Goal: Transaction & Acquisition: Purchase product/service

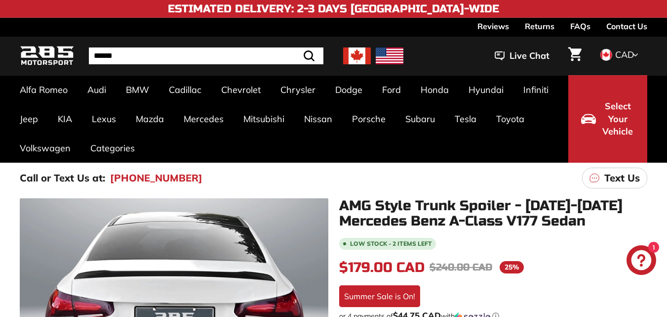
click at [41, 228] on link "C-Class W204 [[DATE]-[DATE]]" at bounding box center [70, 242] width 101 height 28
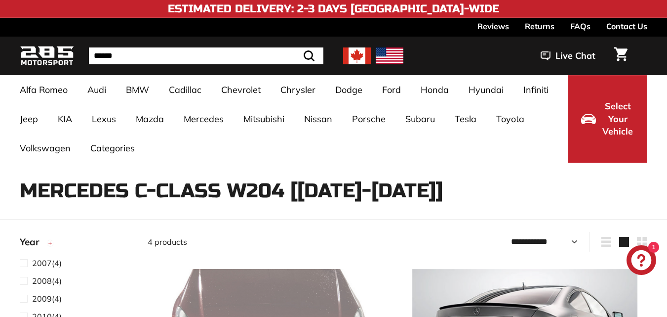
select select "**********"
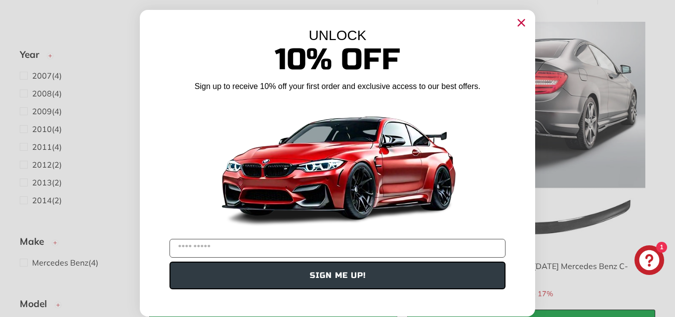
click at [518, 23] on icon "Close dialog" at bounding box center [521, 23] width 6 height 6
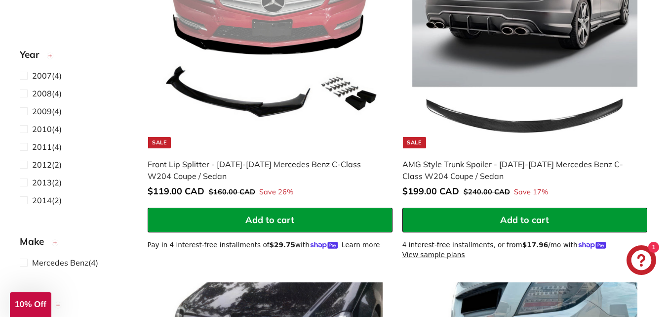
scroll to position [247, 0]
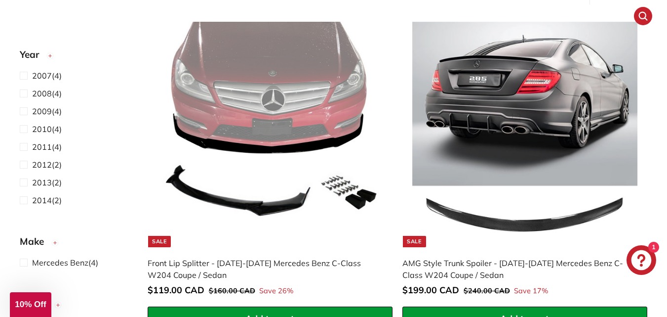
click at [509, 123] on img at bounding box center [525, 135] width 226 height 226
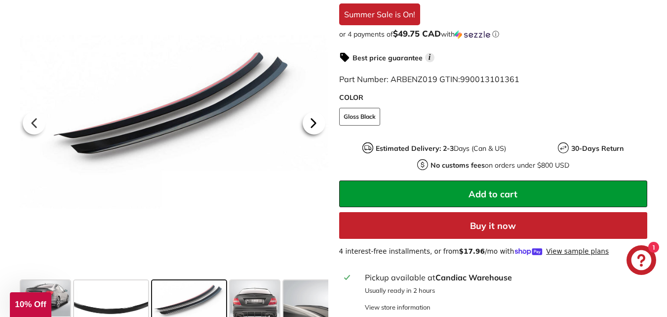
click at [312, 121] on icon at bounding box center [313, 123] width 4 height 8
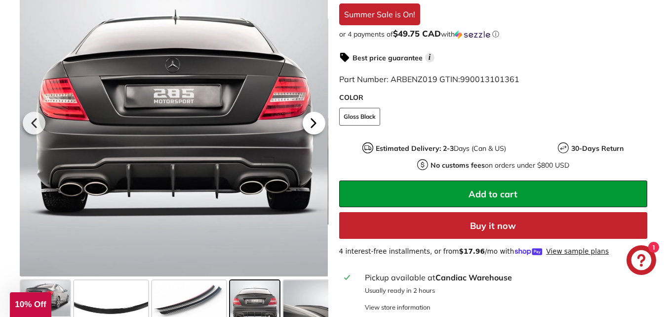
click at [312, 122] on icon at bounding box center [313, 123] width 4 height 8
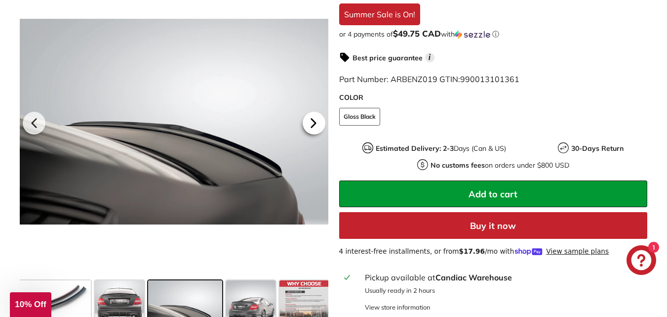
scroll to position [0, 138]
click at [312, 122] on icon at bounding box center [313, 123] width 4 height 8
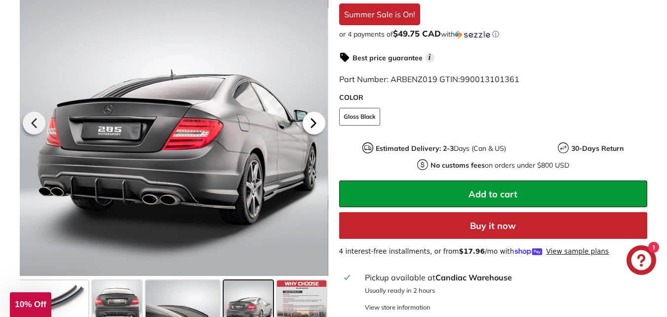
click at [312, 122] on icon at bounding box center [313, 123] width 4 height 8
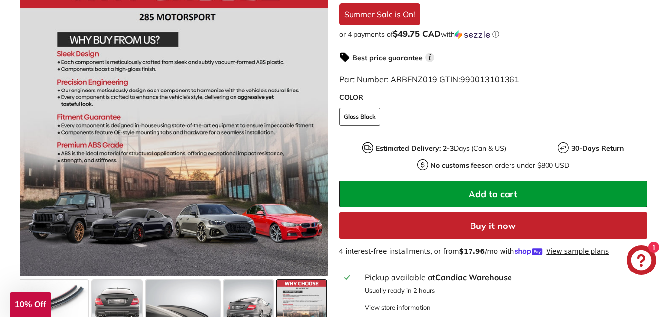
click at [312, 122] on div at bounding box center [174, 121] width 309 height 309
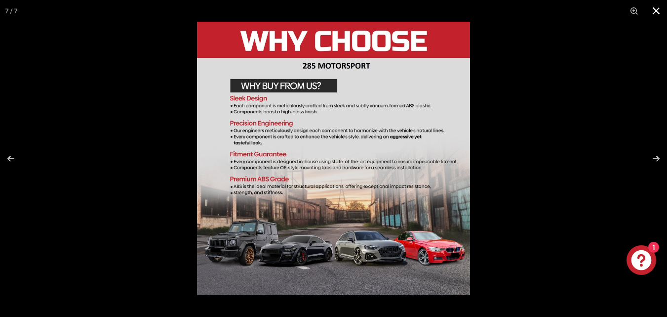
click at [657, 6] on button at bounding box center [657, 11] width 22 height 22
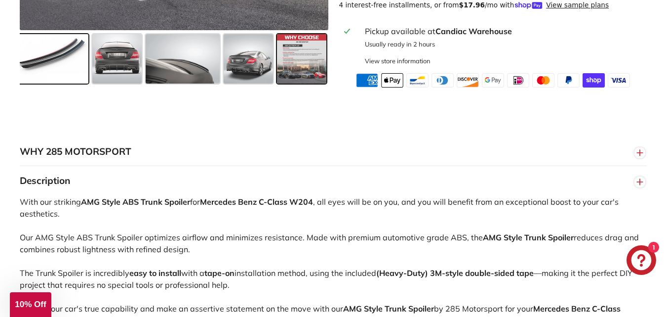
scroll to position [543, 0]
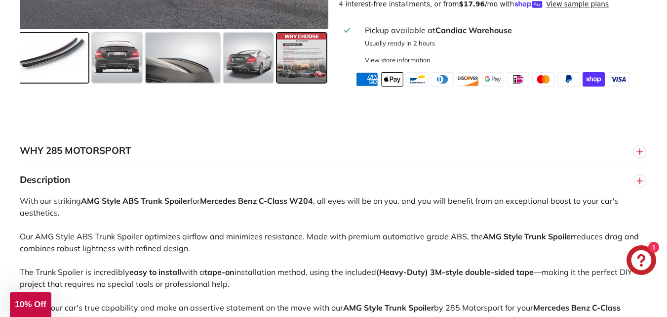
click at [45, 54] on span at bounding box center [51, 57] width 74 height 49
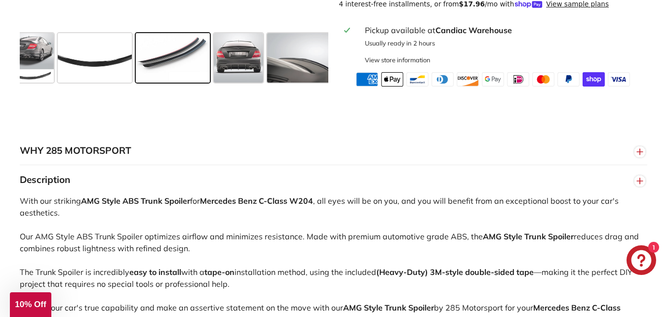
scroll to position [0, 15]
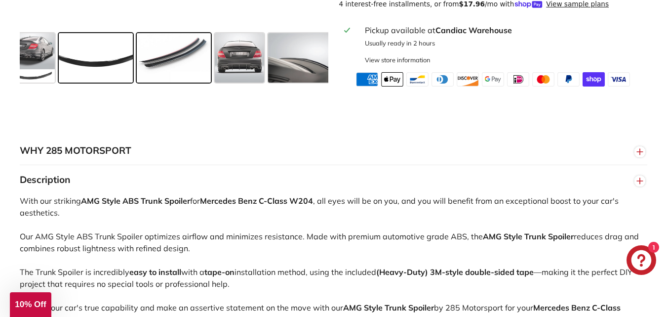
click at [104, 60] on span at bounding box center [96, 57] width 74 height 49
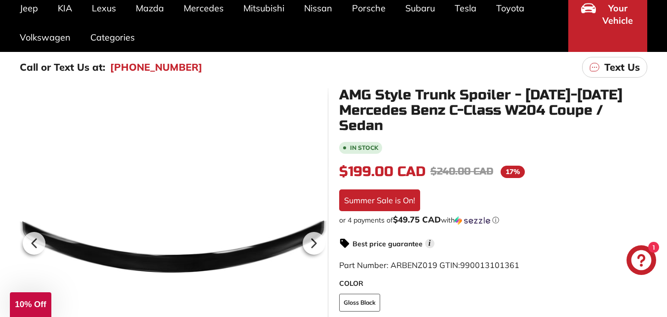
scroll to position [148, 0]
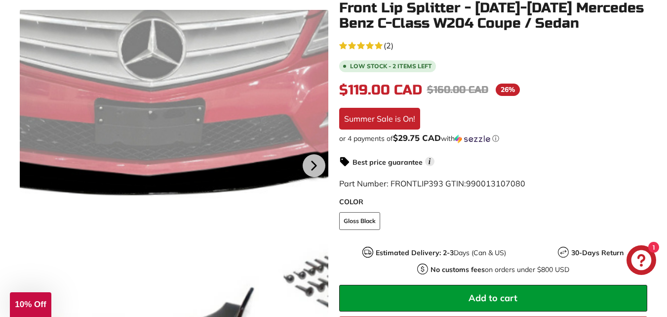
scroll to position [198, 0]
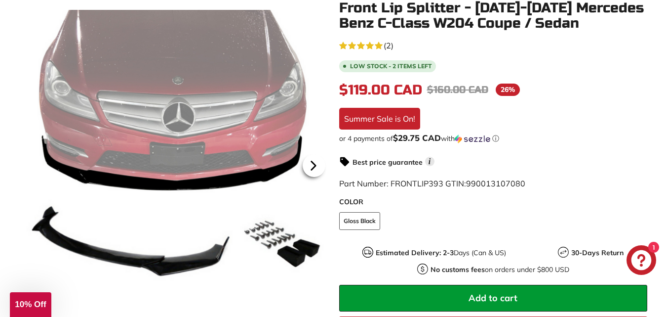
click at [313, 166] on icon at bounding box center [313, 166] width 4 height 8
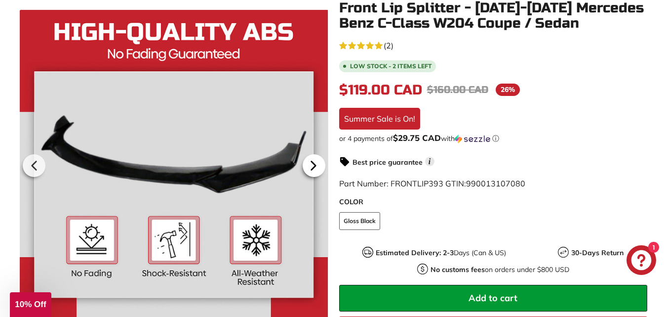
click at [313, 166] on icon at bounding box center [313, 166] width 4 height 8
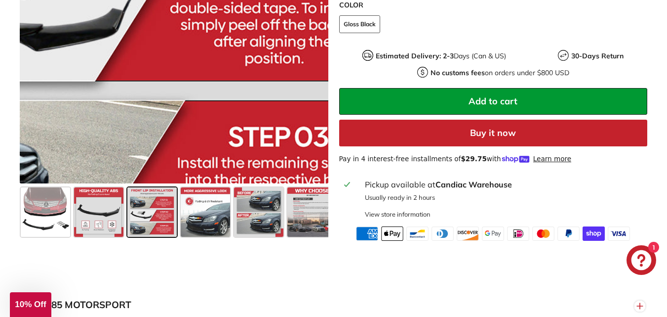
scroll to position [395, 0]
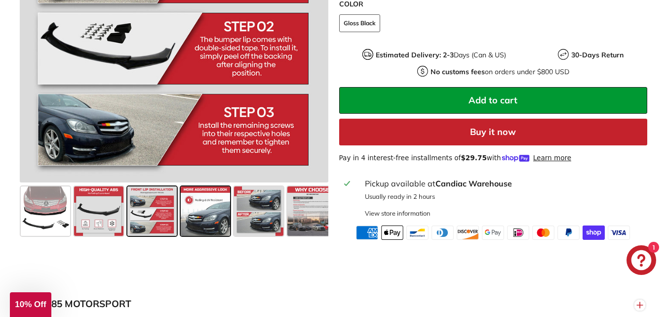
click at [206, 213] on span at bounding box center [205, 210] width 49 height 49
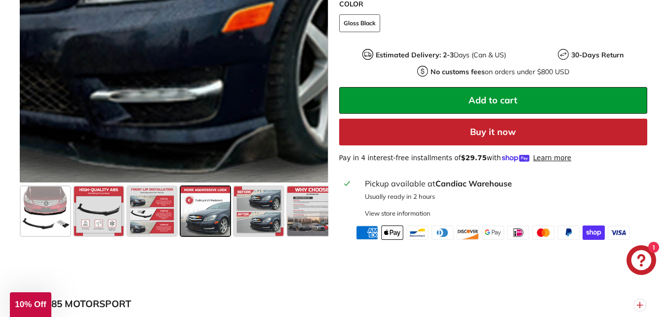
scroll to position [148, 0]
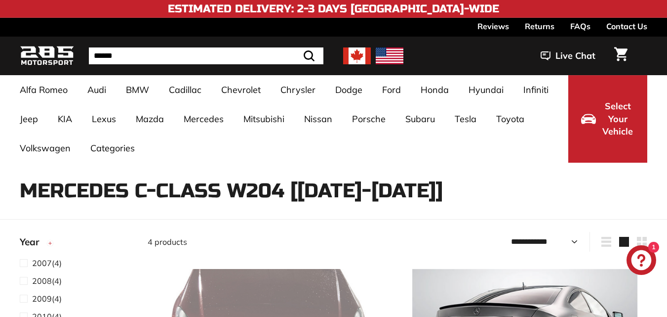
select select "**********"
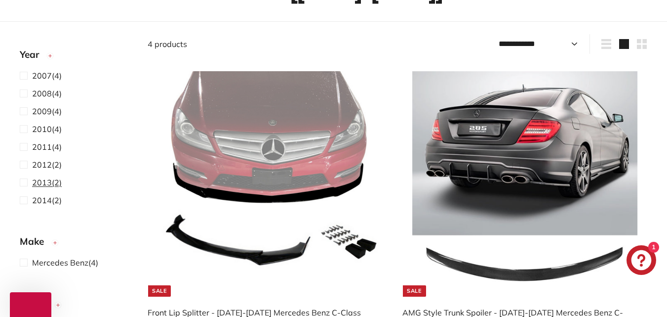
click at [44, 182] on span "2013" at bounding box center [42, 182] width 20 height 10
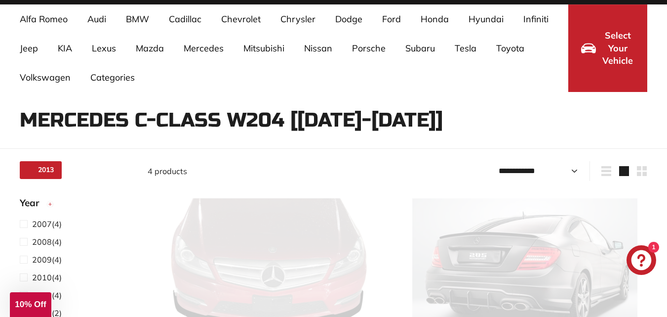
select select "**********"
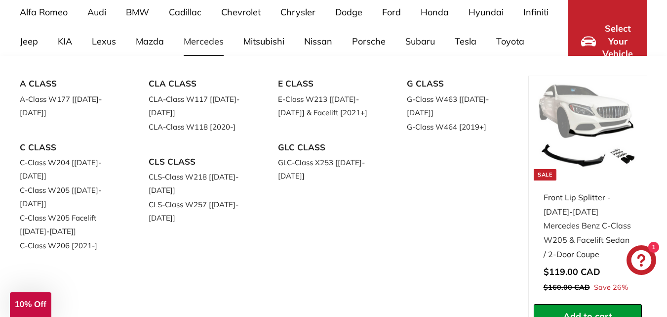
scroll to position [99, 0]
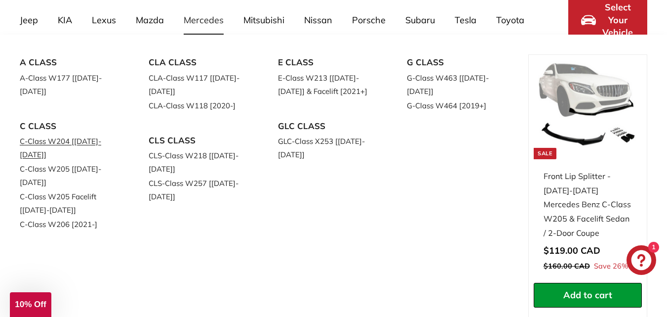
click at [49, 134] on link "C-Class W204 [[DATE]-[DATE]]" at bounding box center [70, 148] width 101 height 28
